Goal: Transaction & Acquisition: Purchase product/service

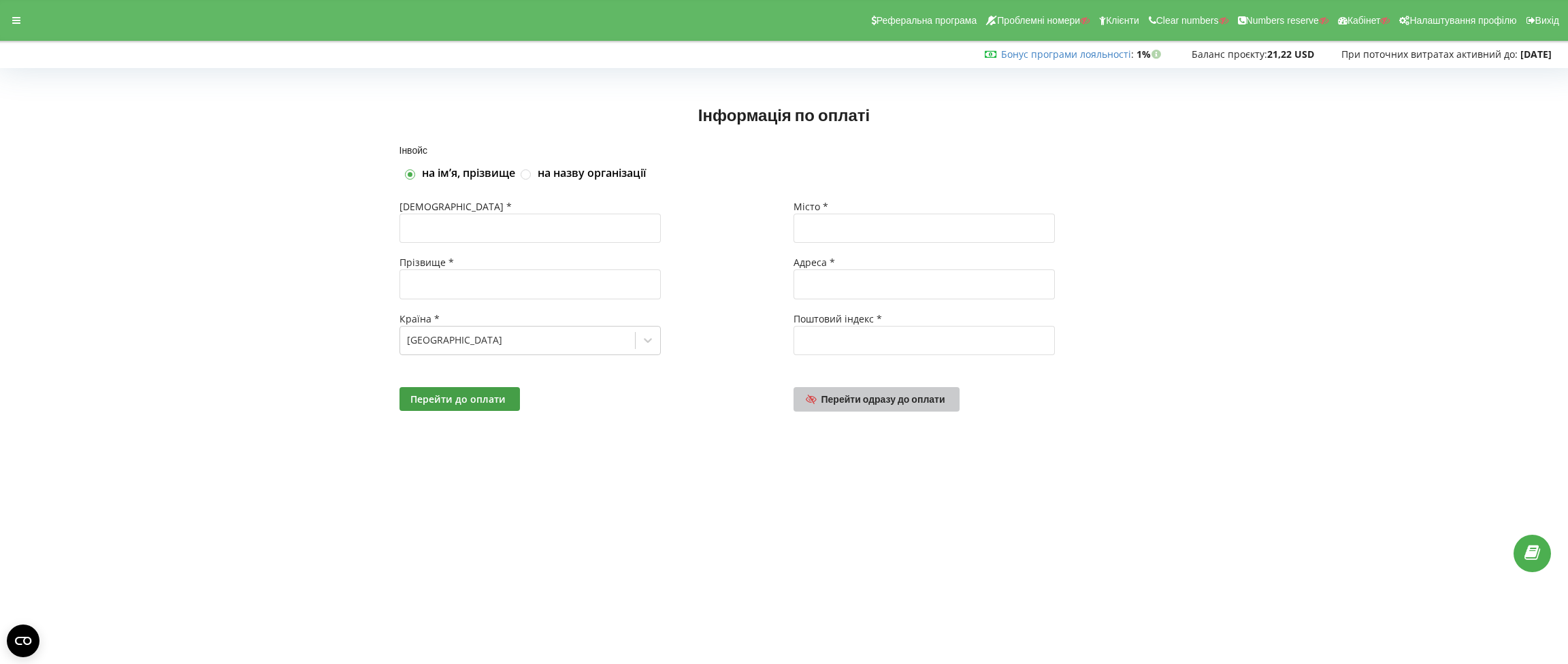
click at [870, 403] on span "Перейти одразу до оплати" at bounding box center [884, 399] width 124 height 12
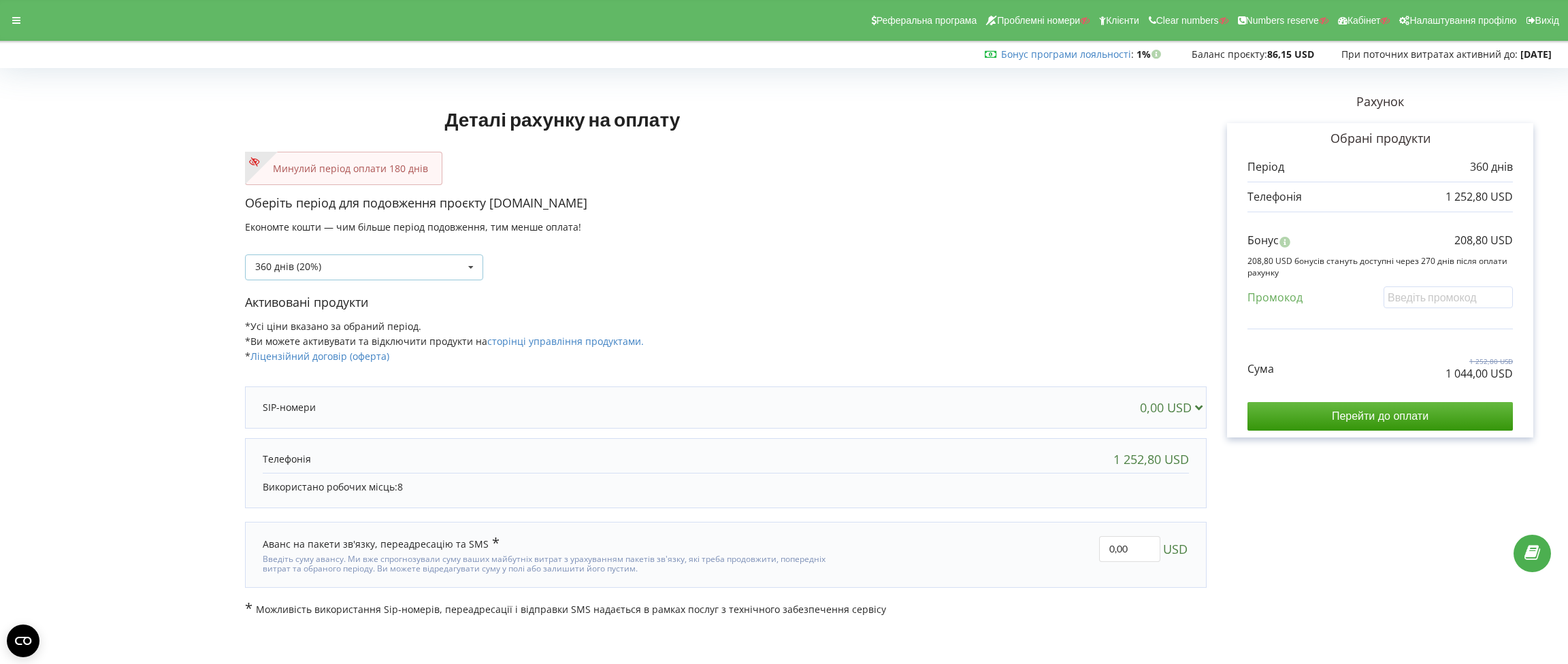
click at [475, 267] on icon at bounding box center [471, 268] width 21 height 25
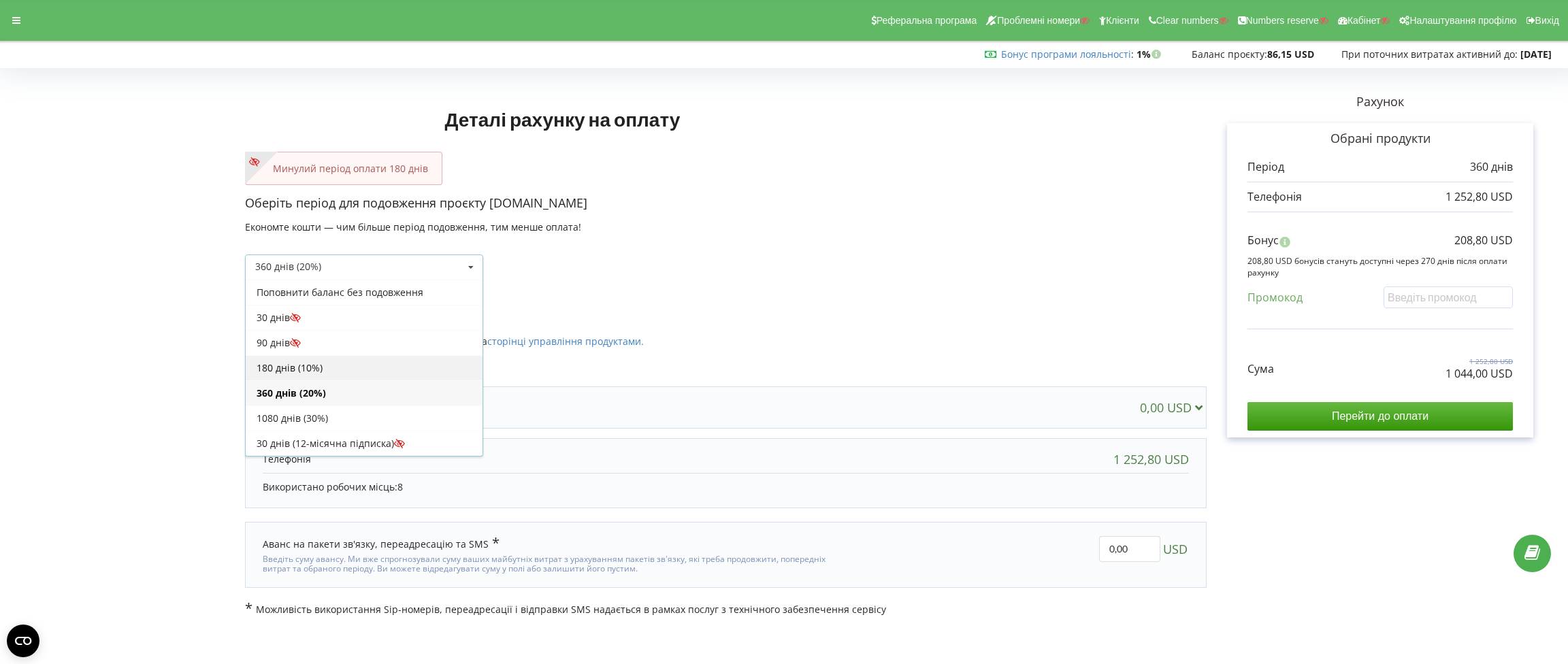
click at [382, 369] on div "180 днів (10%)" at bounding box center [364, 368] width 237 height 25
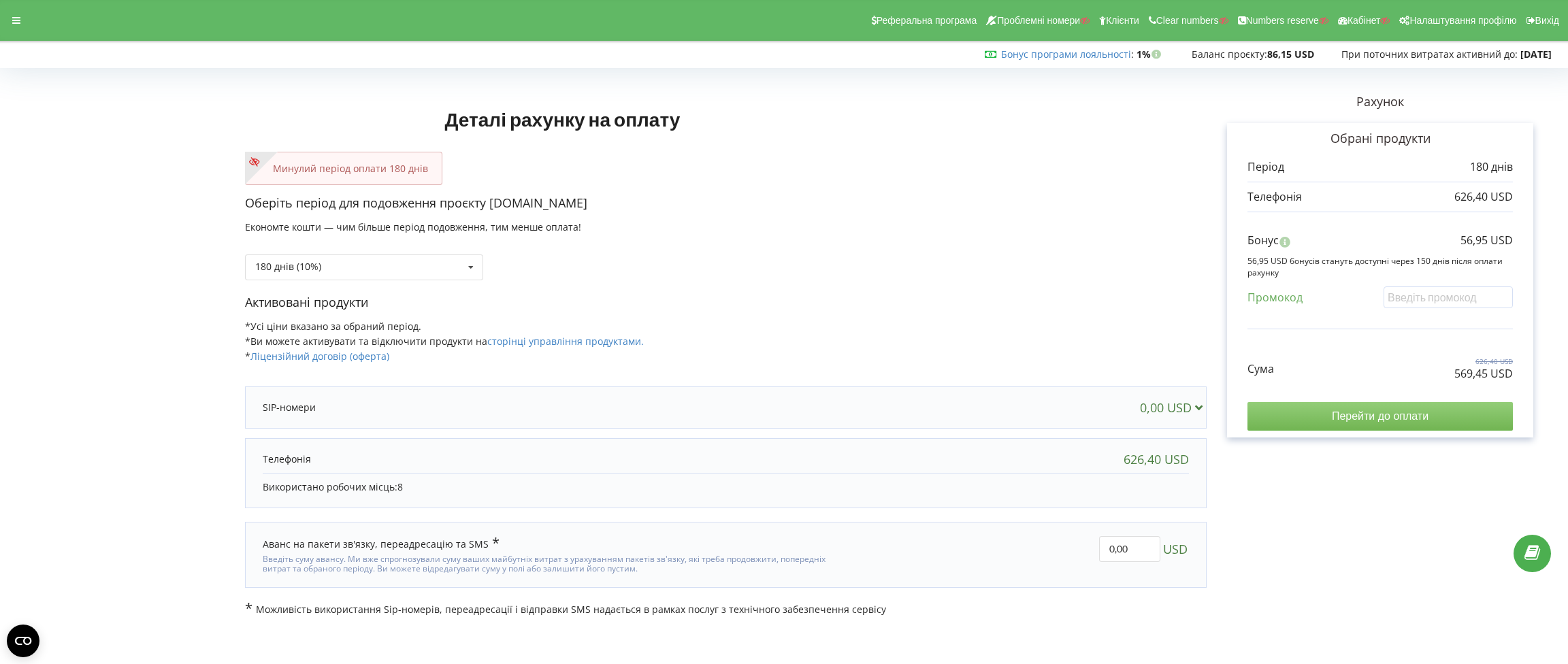
click at [1363, 414] on input "Перейти до оплати" at bounding box center [1381, 416] width 266 height 29
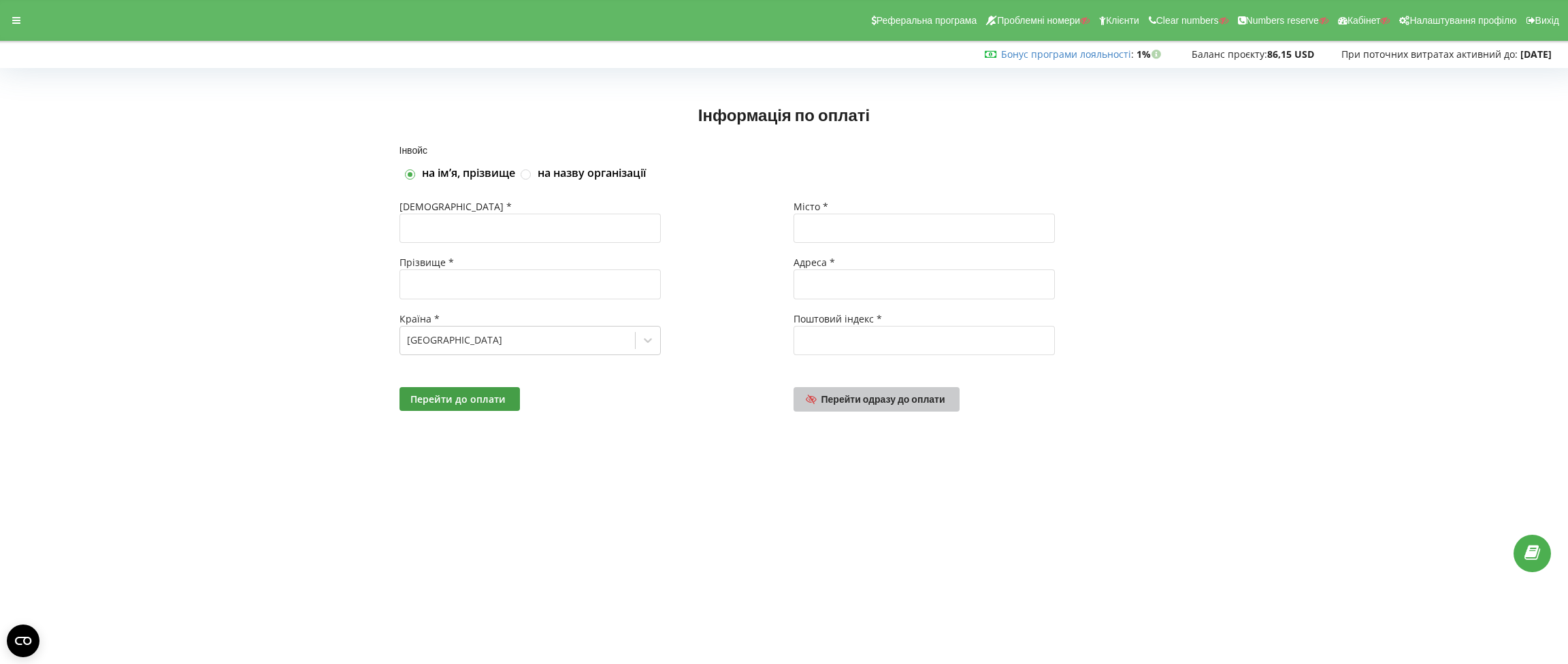
click at [871, 399] on span "Перейти одразу до оплати" at bounding box center [884, 399] width 124 height 12
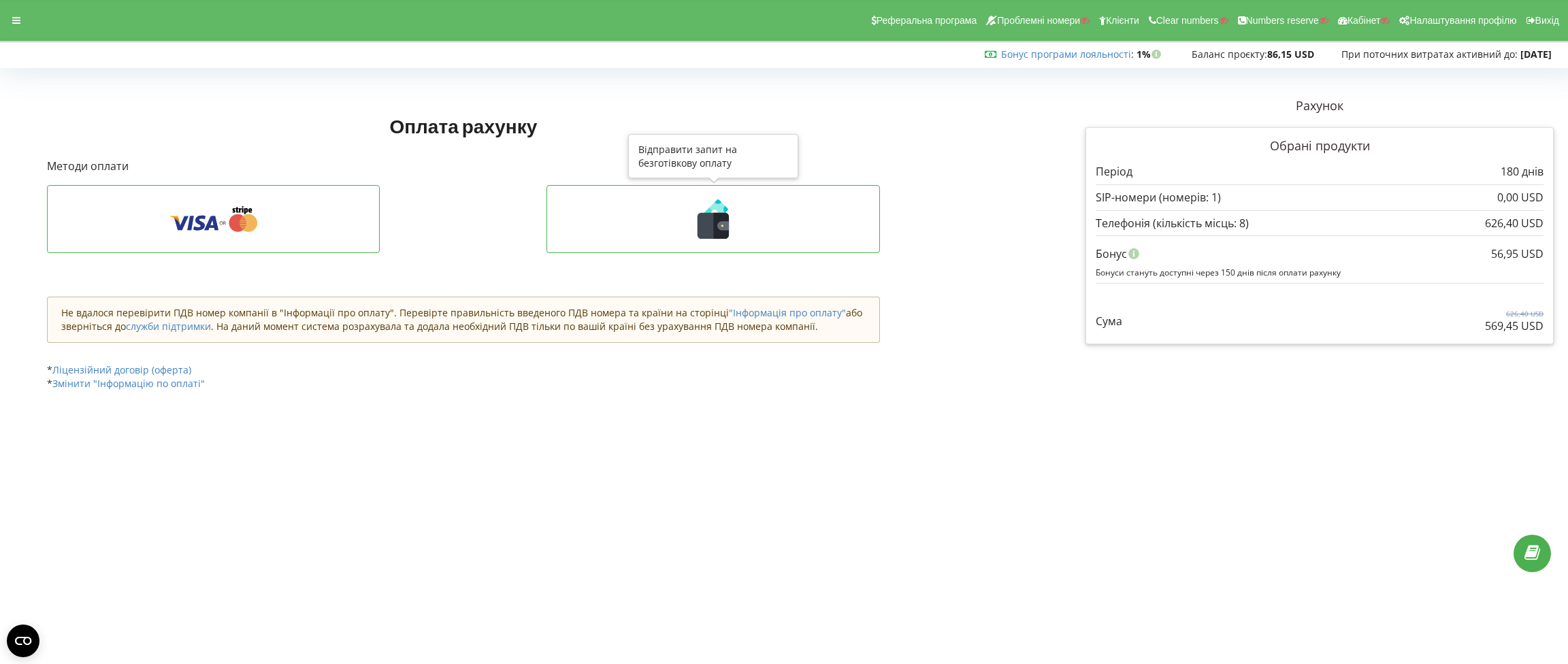
click at [703, 227] on icon at bounding box center [713, 225] width 31 height 26
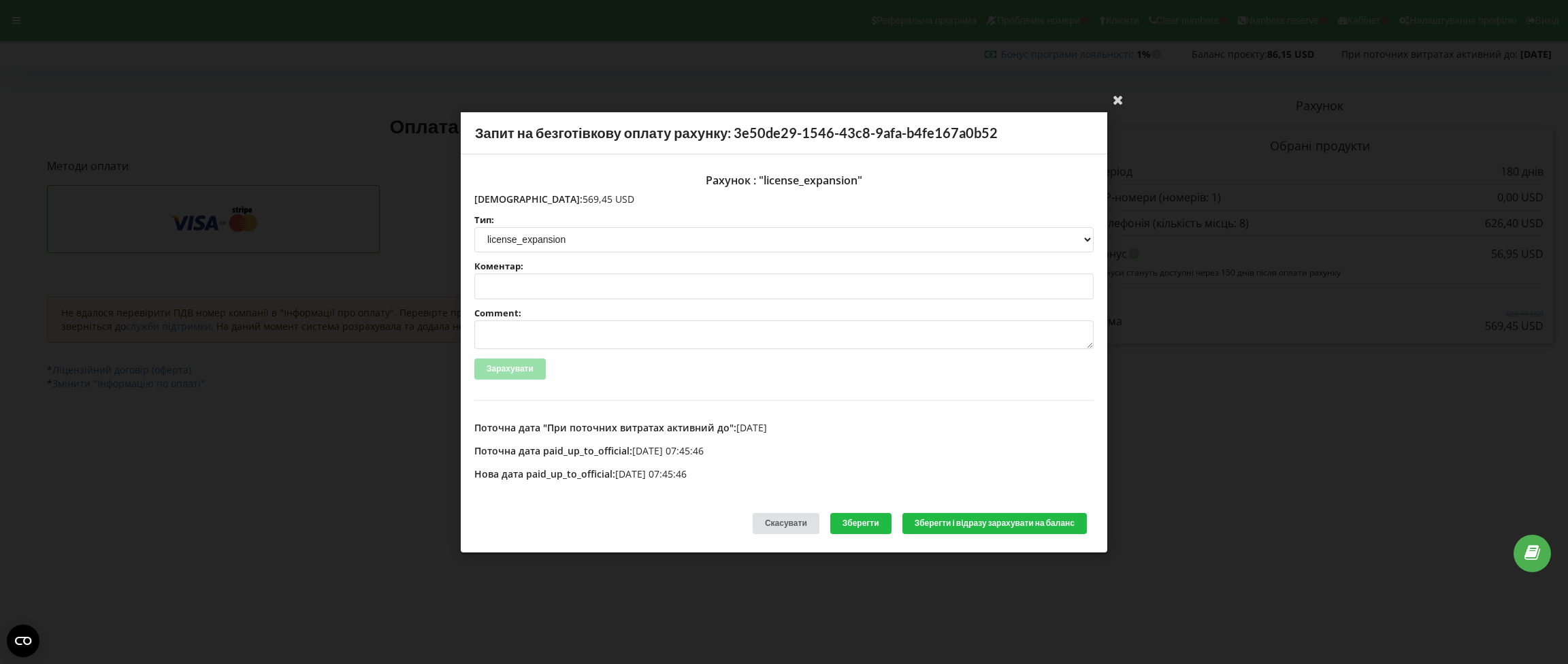
drag, startPoint x: 577, startPoint y: 197, endPoint x: 503, endPoint y: 199, distance: 74.0
click at [503, 199] on p "[DEMOGRAPHIC_DATA]: 569,45 USD" at bounding box center [784, 198] width 619 height 13
copy p "569,45 USD"
